Goal: Task Accomplishment & Management: Manage account settings

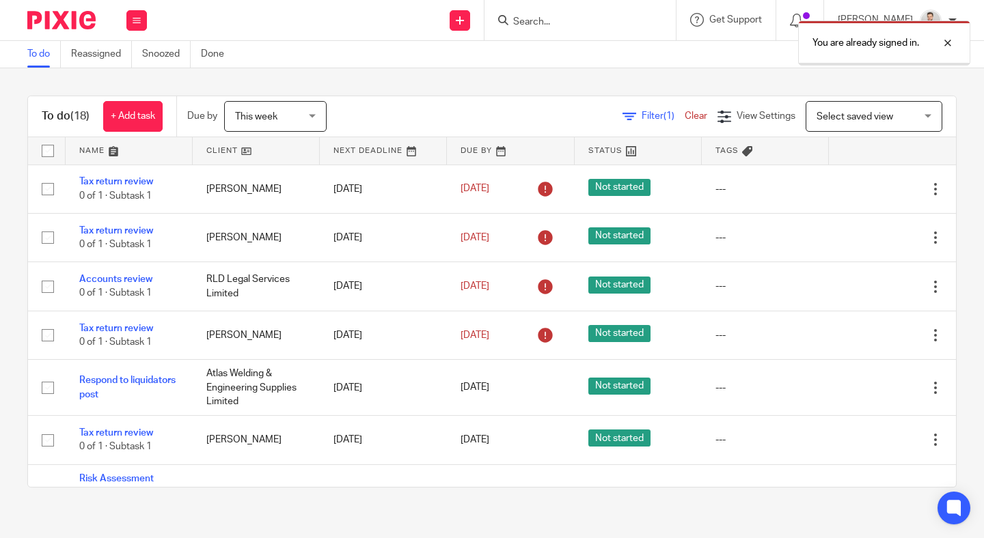
drag, startPoint x: 0, startPoint y: 0, endPoint x: 614, endPoint y: 29, distance: 614.8
click at [614, 29] on div "You are already signed in." at bounding box center [731, 40] width 478 height 52
click at [945, 45] on div at bounding box center [937, 43] width 37 height 16
click at [561, 20] on input "Search" at bounding box center [573, 22] width 123 height 12
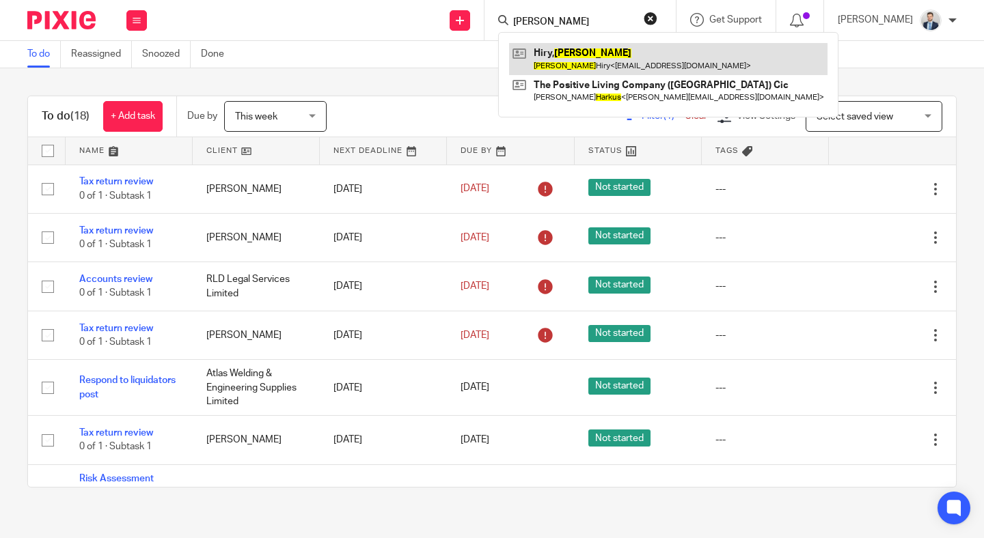
type input "MARKUS"
click at [619, 62] on link at bounding box center [668, 58] width 318 height 31
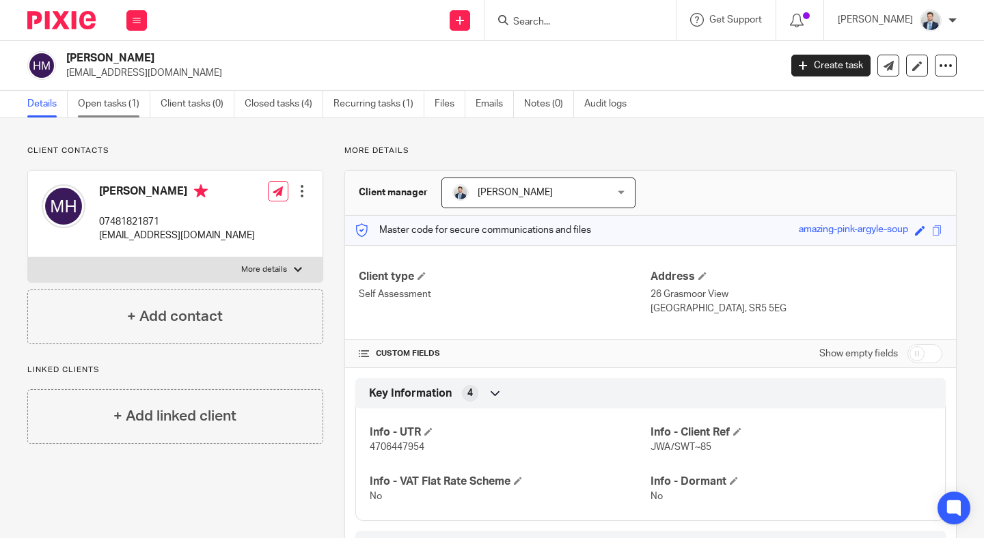
click at [120, 112] on link "Open tasks (1)" at bounding box center [114, 104] width 72 height 27
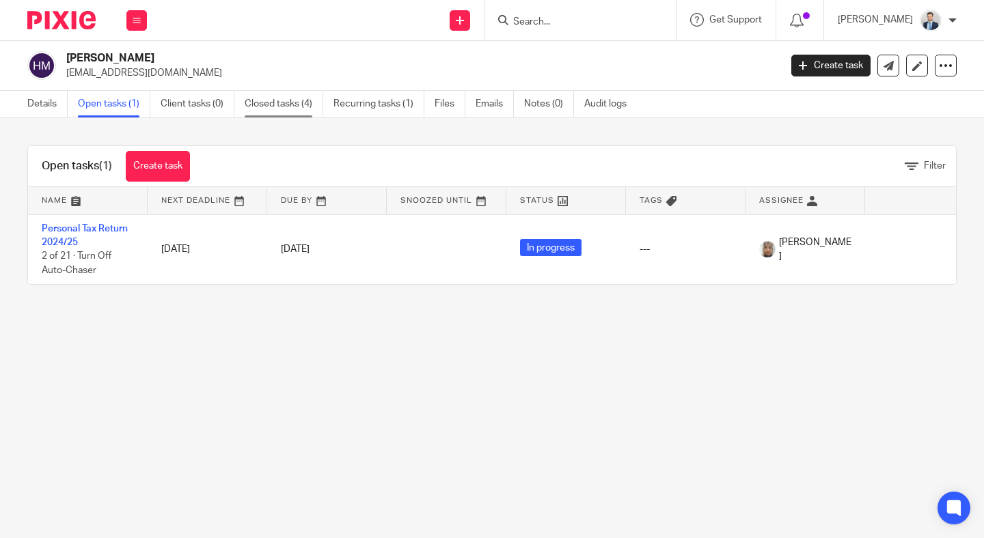
click at [283, 112] on link "Closed tasks (4)" at bounding box center [284, 104] width 79 height 27
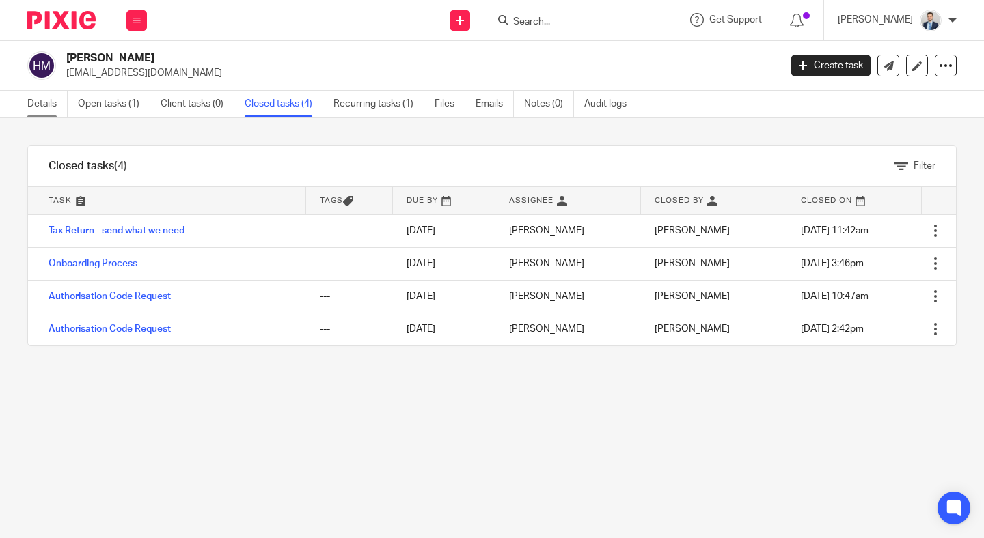
click at [42, 112] on link "Details" at bounding box center [47, 104] width 40 height 27
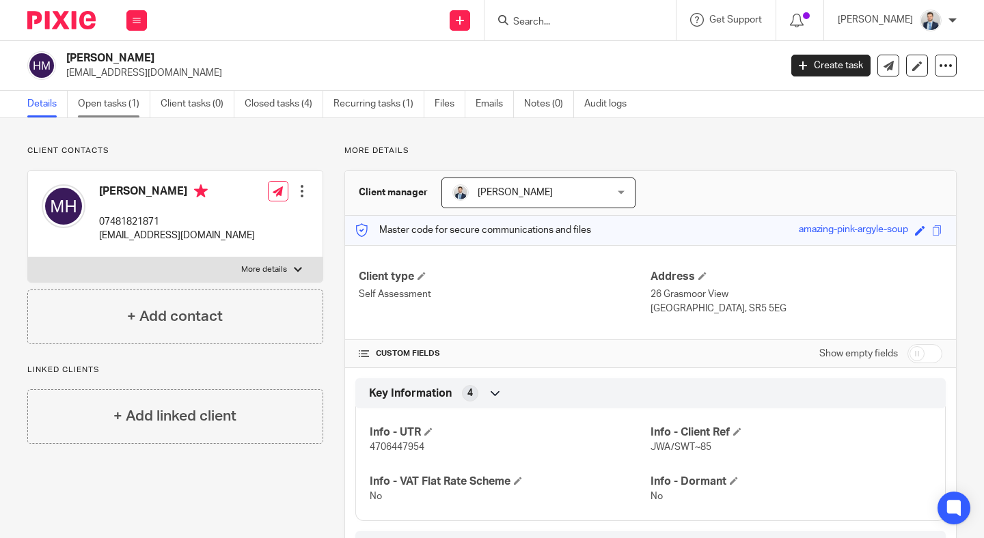
click at [115, 98] on link "Open tasks (1)" at bounding box center [114, 104] width 72 height 27
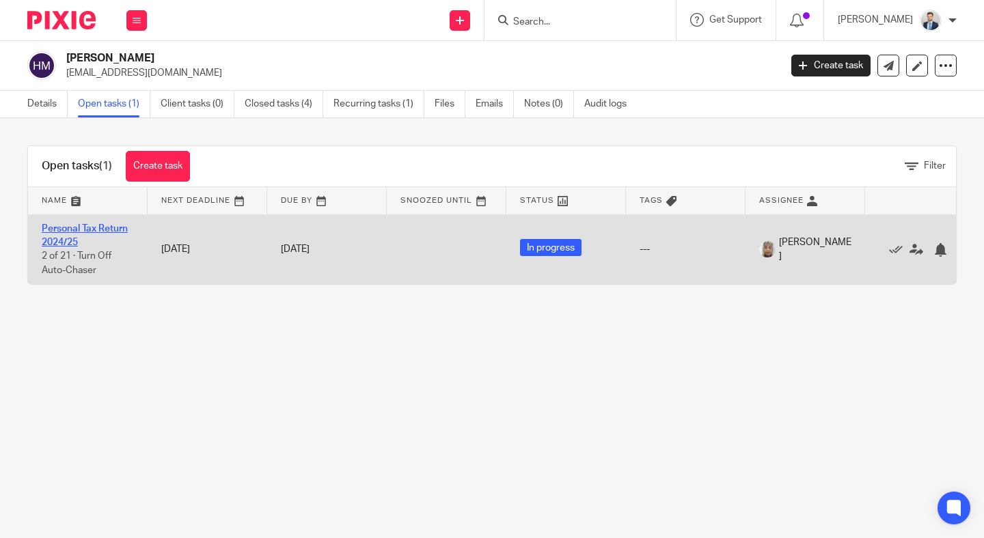
click at [94, 227] on link "Personal Tax Return 2024/25" at bounding box center [85, 235] width 86 height 23
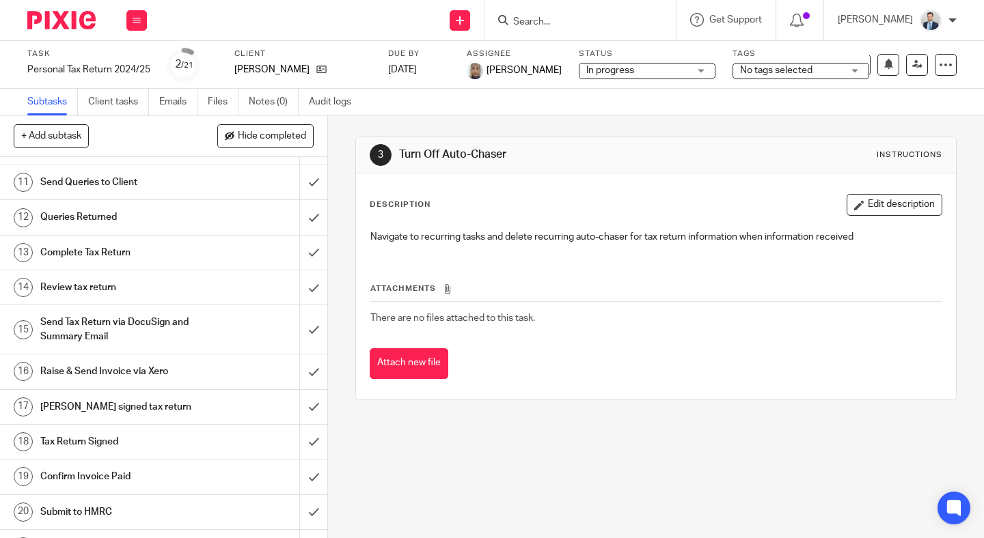
scroll to position [396, 0]
click at [205, 325] on div "Send Tax Return via DocuSign and Summary Email" at bounding box center [162, 331] width 245 height 35
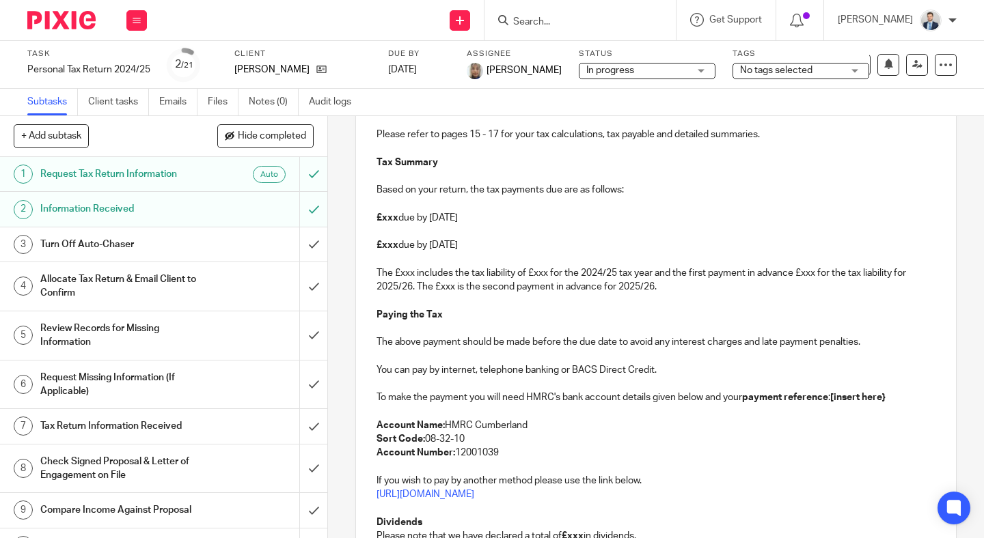
scroll to position [275, 0]
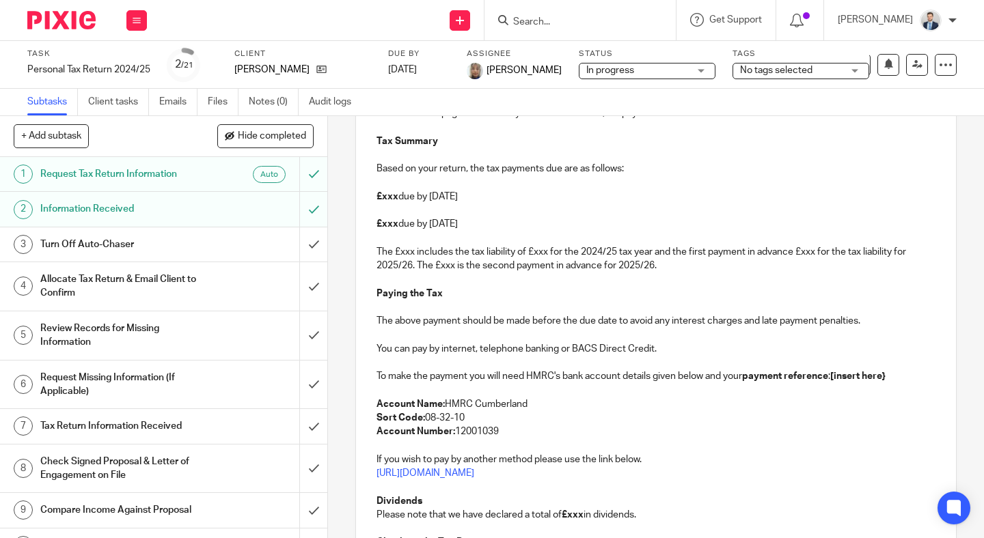
click at [457, 301] on p at bounding box center [655, 308] width 559 height 14
drag, startPoint x: 373, startPoint y: 294, endPoint x: 628, endPoint y: 477, distance: 314.7
click at [628, 477] on div "Hi Markus, 2024/25 Self-Assessment Tax Return We have just sent across your Tax…" at bounding box center [656, 333] width 600 height 674
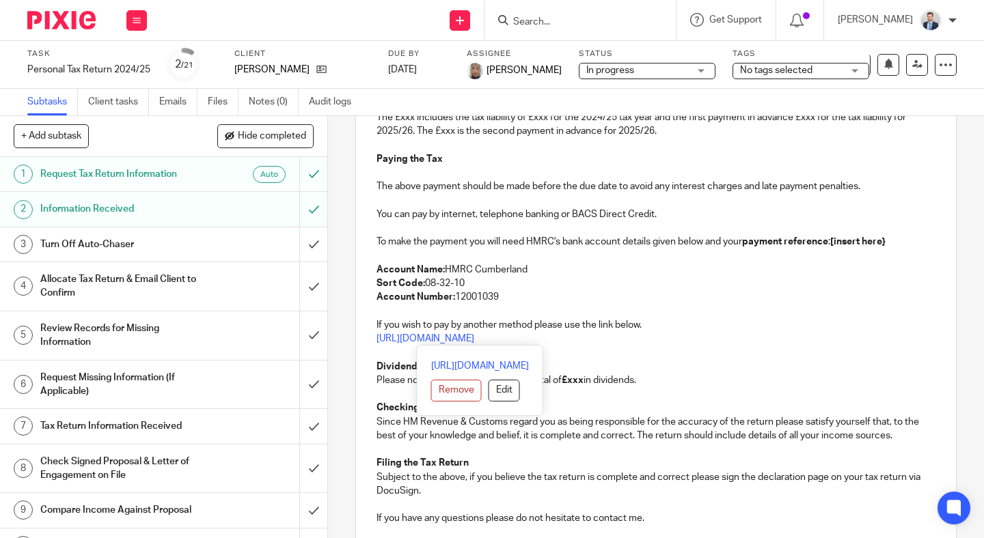
scroll to position [412, 0]
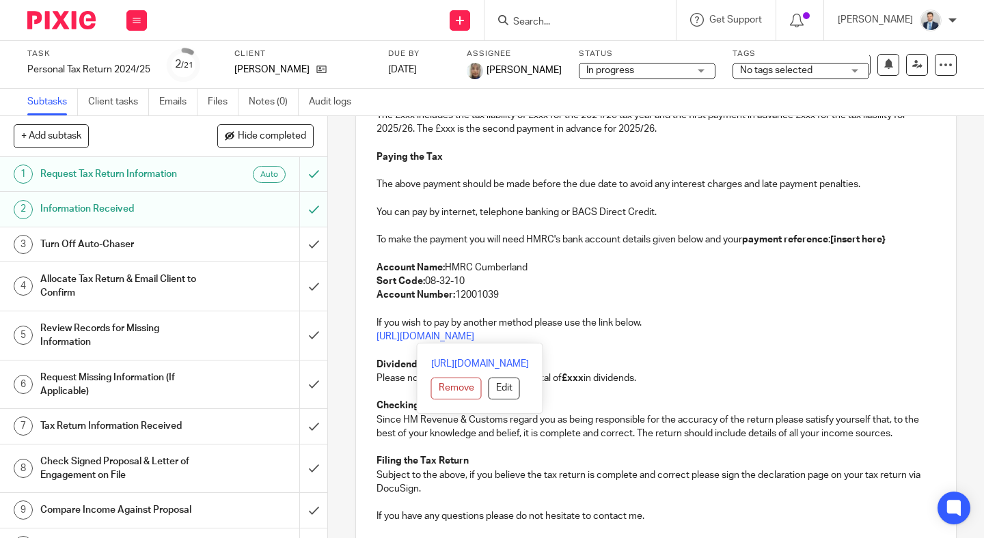
copy div "Paying the Tax The above payment should be made before the due date to avoid an…"
click at [614, 18] on input "Search" at bounding box center [573, 22] width 123 height 12
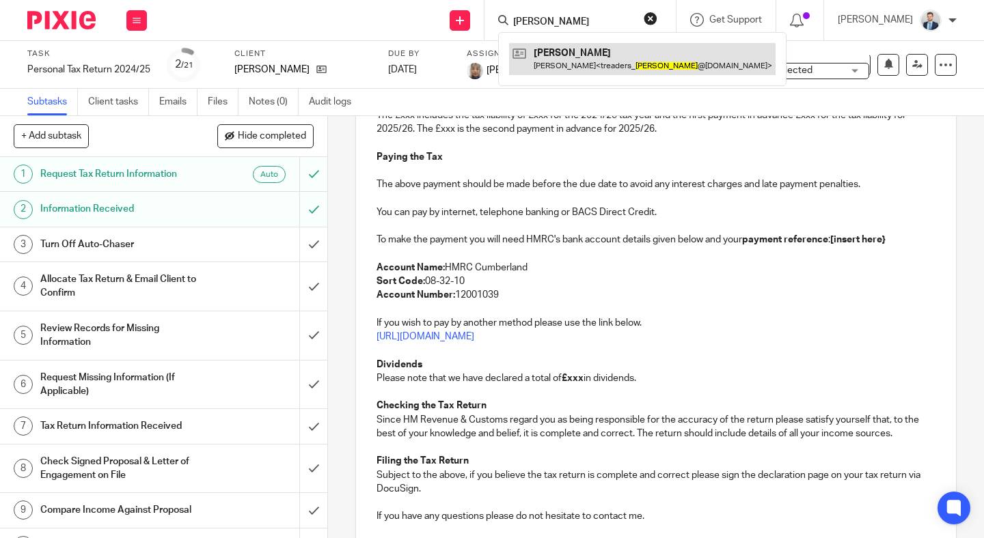
type input "tony"
click at [600, 48] on link at bounding box center [642, 58] width 266 height 31
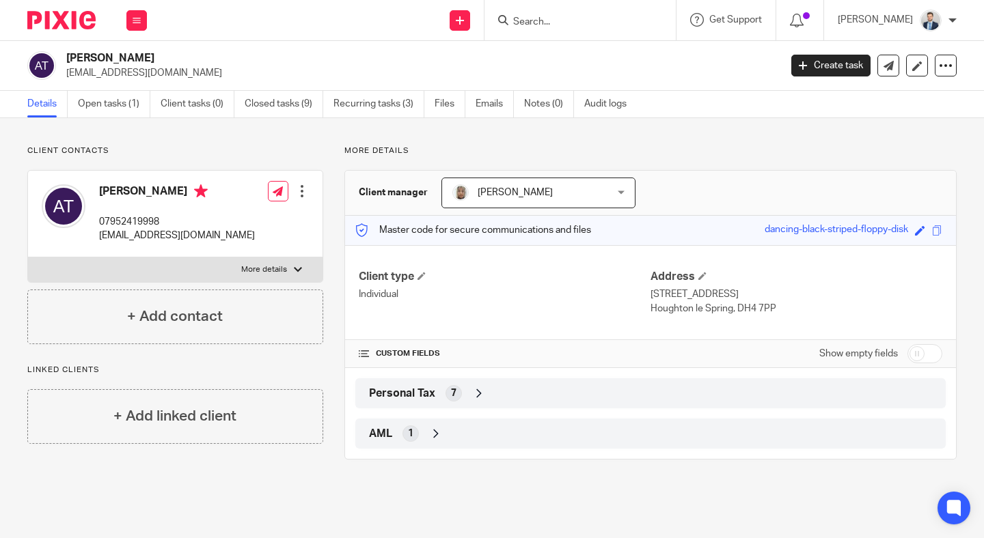
click at [479, 388] on icon at bounding box center [479, 394] width 14 height 14
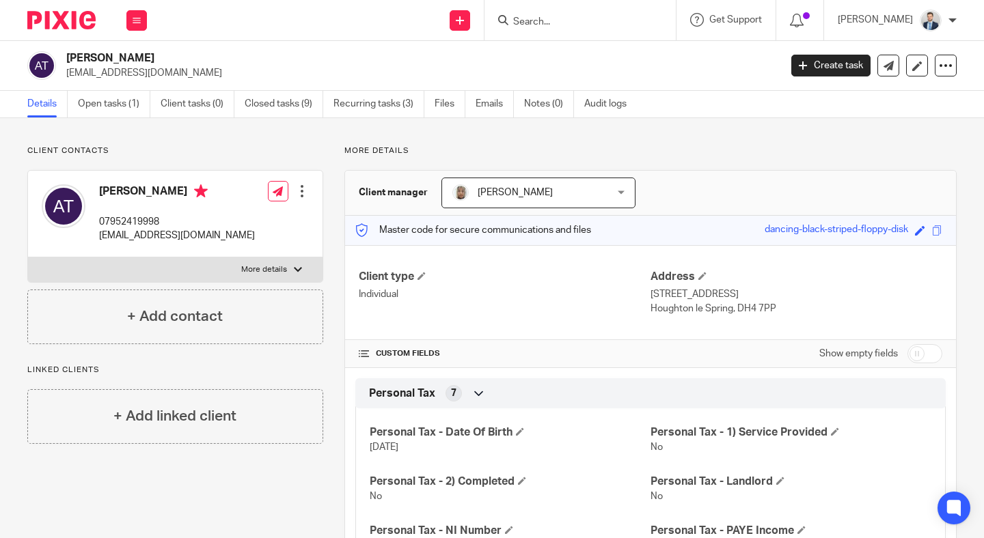
click at [532, 395] on div "Personal Tax 7" at bounding box center [650, 393] width 570 height 23
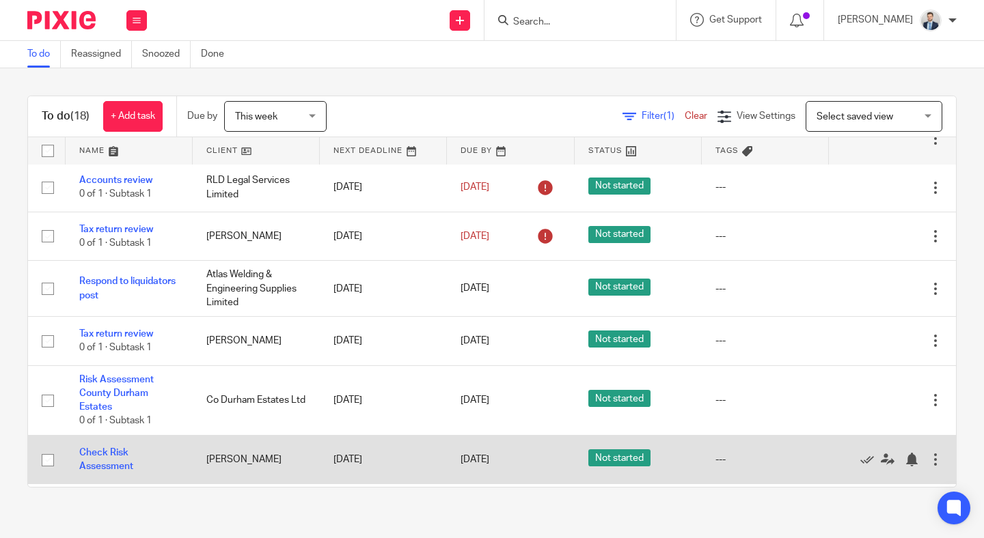
scroll to position [84, 0]
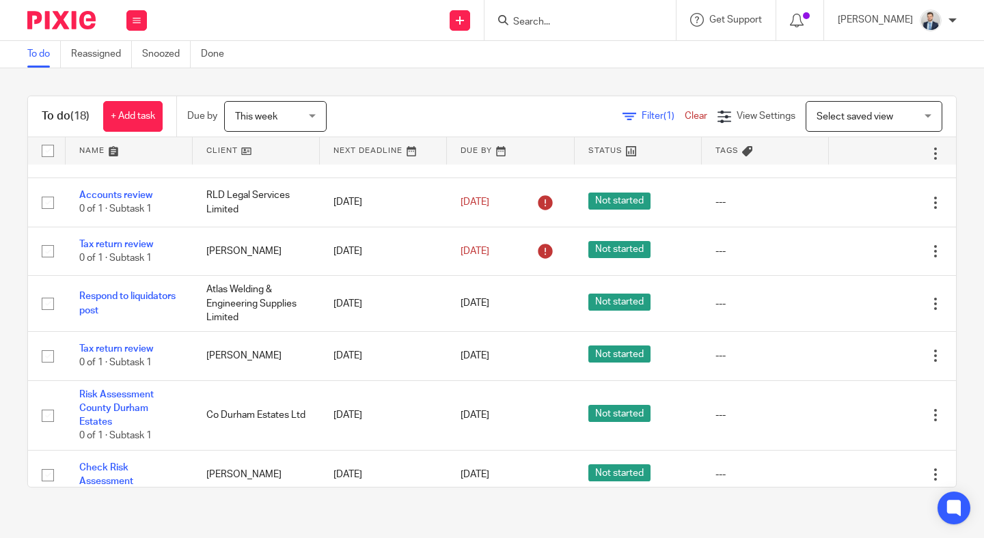
click at [605, 23] on input "Search" at bounding box center [573, 22] width 123 height 12
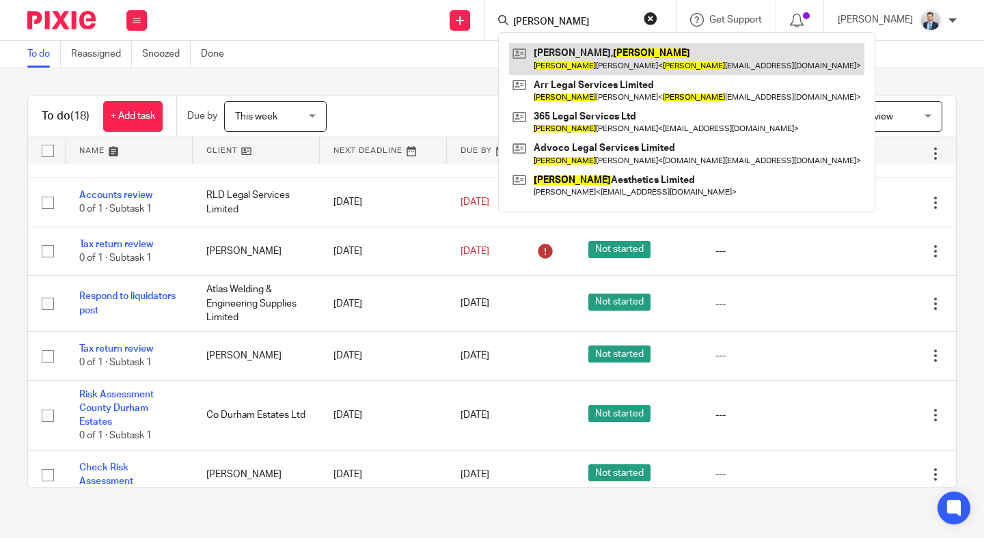
type input "clark"
click at [613, 57] on link at bounding box center [686, 58] width 355 height 31
